Goal: Navigation & Orientation: Find specific page/section

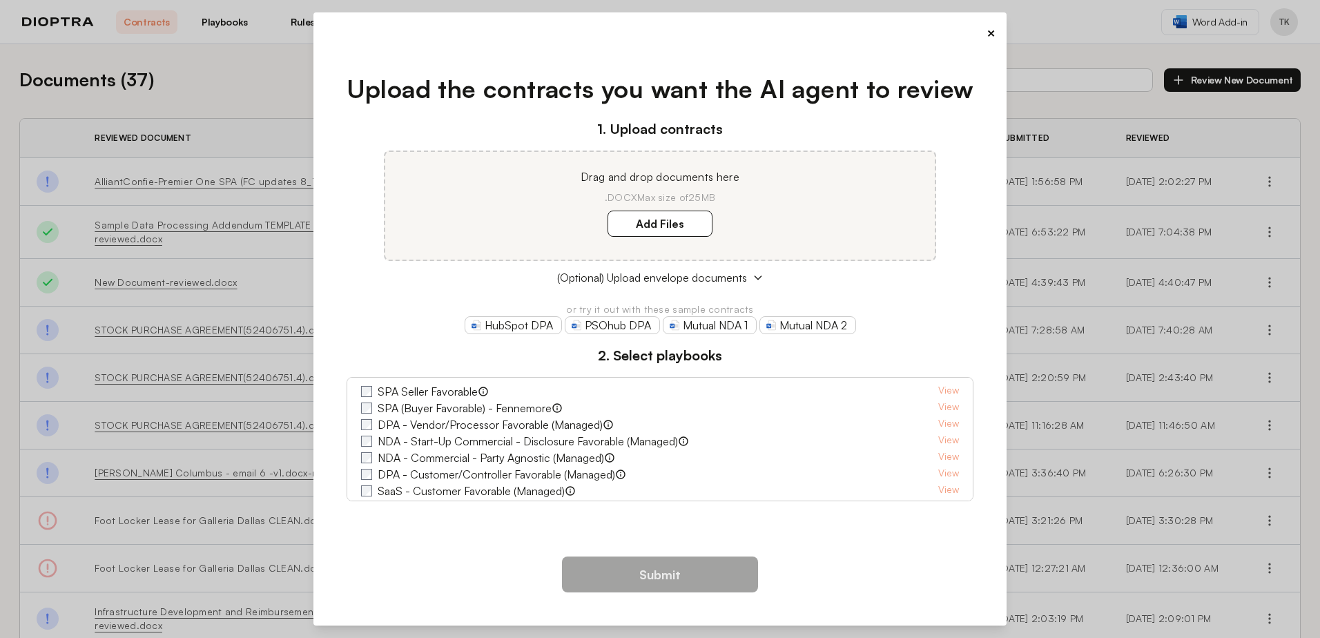
click at [944, 328] on div "HubSpot DPA PSOhub DPA Mutual NDA 1 Mutual NDA 2" at bounding box center [661, 325] width 628 height 18
drag, startPoint x: 991, startPoint y: 36, endPoint x: 1025, endPoint y: 30, distance: 34.3
click at [991, 35] on button "×" at bounding box center [991, 32] width 9 height 19
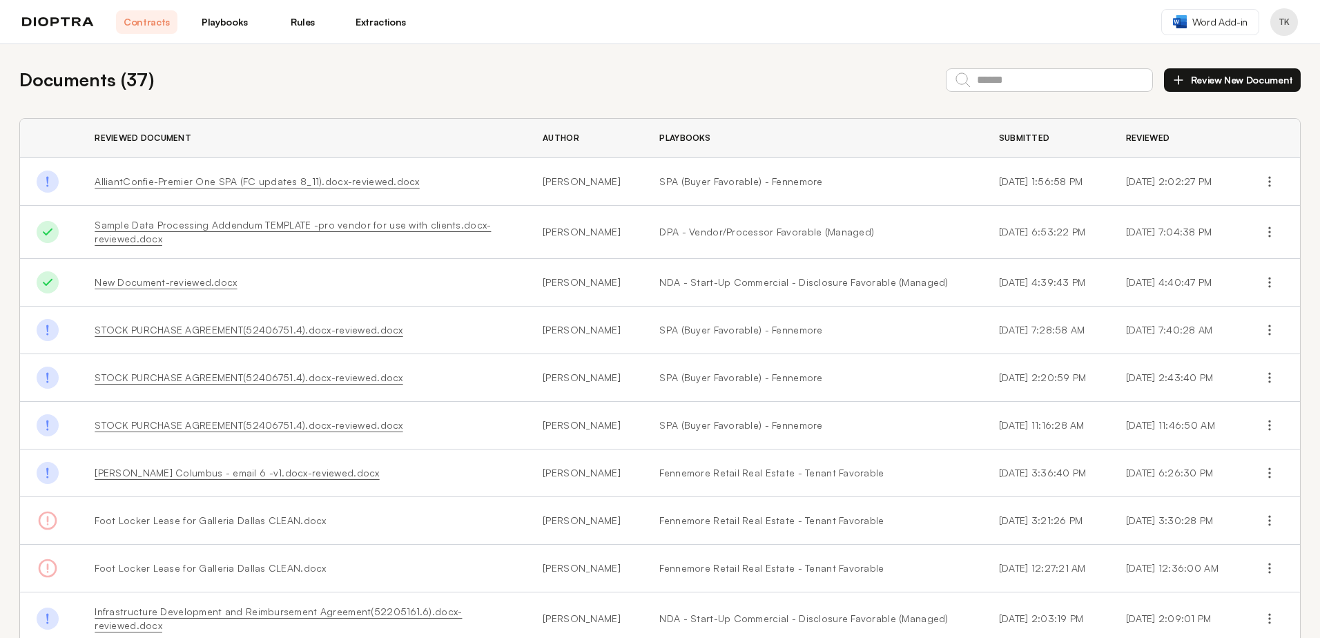
click at [1045, 28] on header "Contracts Playbooks Rules Extractions Word Add-in TK" at bounding box center [660, 22] width 1320 height 44
click at [1223, 17] on span "Word Add-in" at bounding box center [1219, 22] width 55 height 14
click at [70, 25] on img at bounding box center [58, 22] width 72 height 10
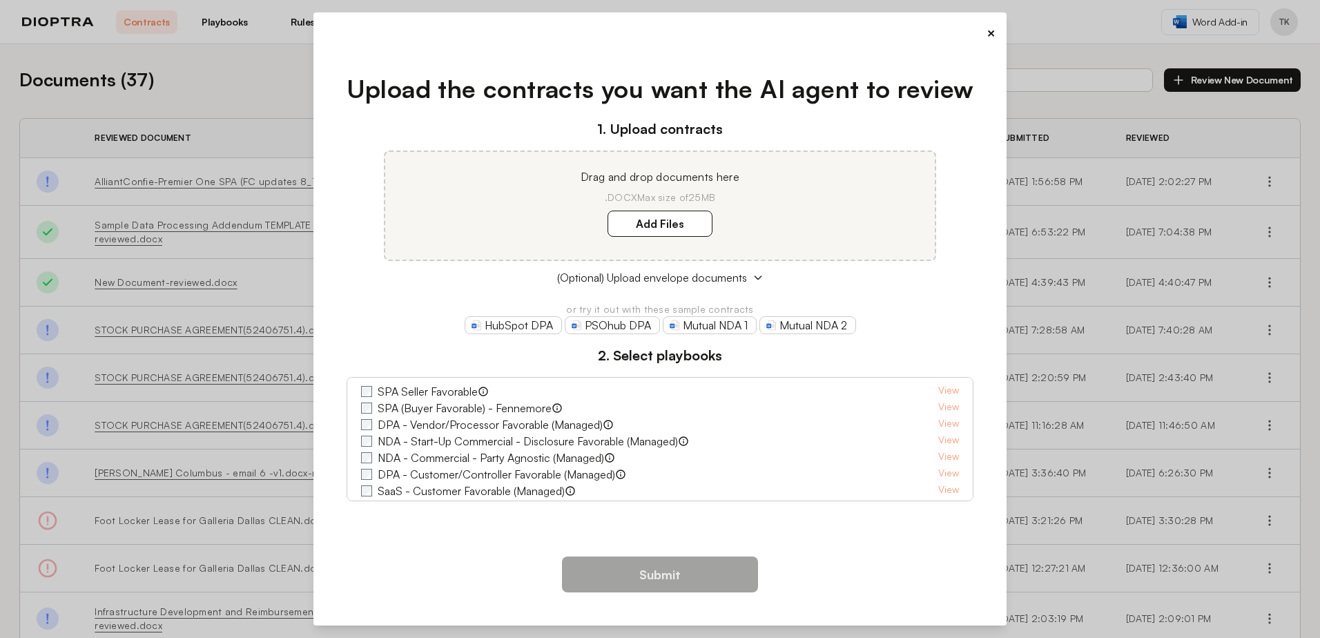
click at [988, 33] on button "×" at bounding box center [991, 32] width 9 height 19
